Goal: Task Accomplishment & Management: Complete application form

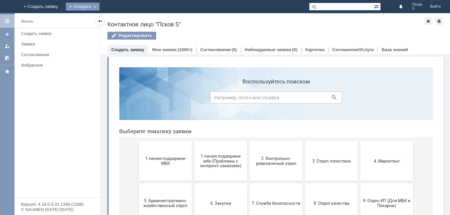
click at [100, 8] on div "Создать" at bounding box center [83, 7] width 34 height 8
click at [123, 18] on link "Заявка" at bounding box center [97, 20] width 50 height 8
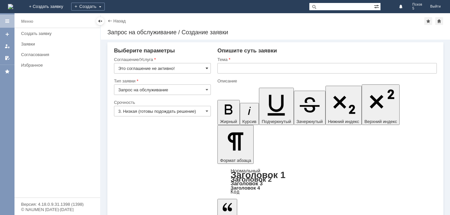
click at [208, 66] on span at bounding box center [207, 68] width 3 height 5
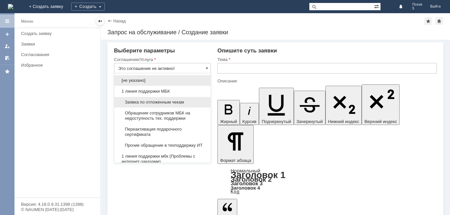
click at [173, 103] on span "Заявка по отложенным чекам" at bounding box center [162, 102] width 88 height 5
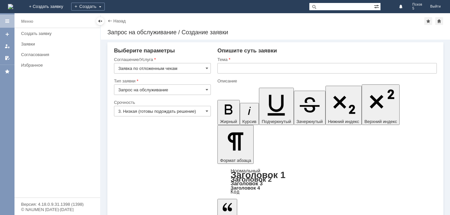
type input "Заявка по отложенным чекам"
click at [241, 67] on input "text" at bounding box center [326, 68] width 219 height 11
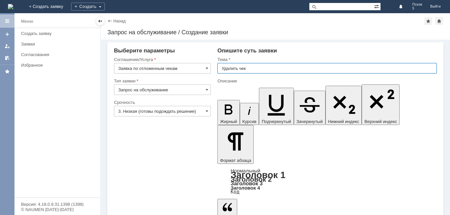
type input "Удалить чек"
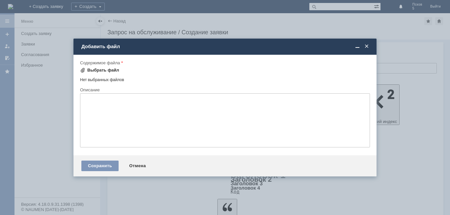
click at [95, 70] on div "Выбрать файл" at bounding box center [103, 70] width 32 height 5
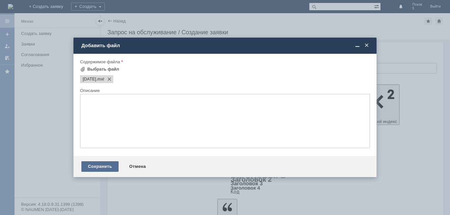
click at [104, 168] on div "Сохранить" at bounding box center [99, 166] width 37 height 11
